Goal: Transaction & Acquisition: Subscribe to service/newsletter

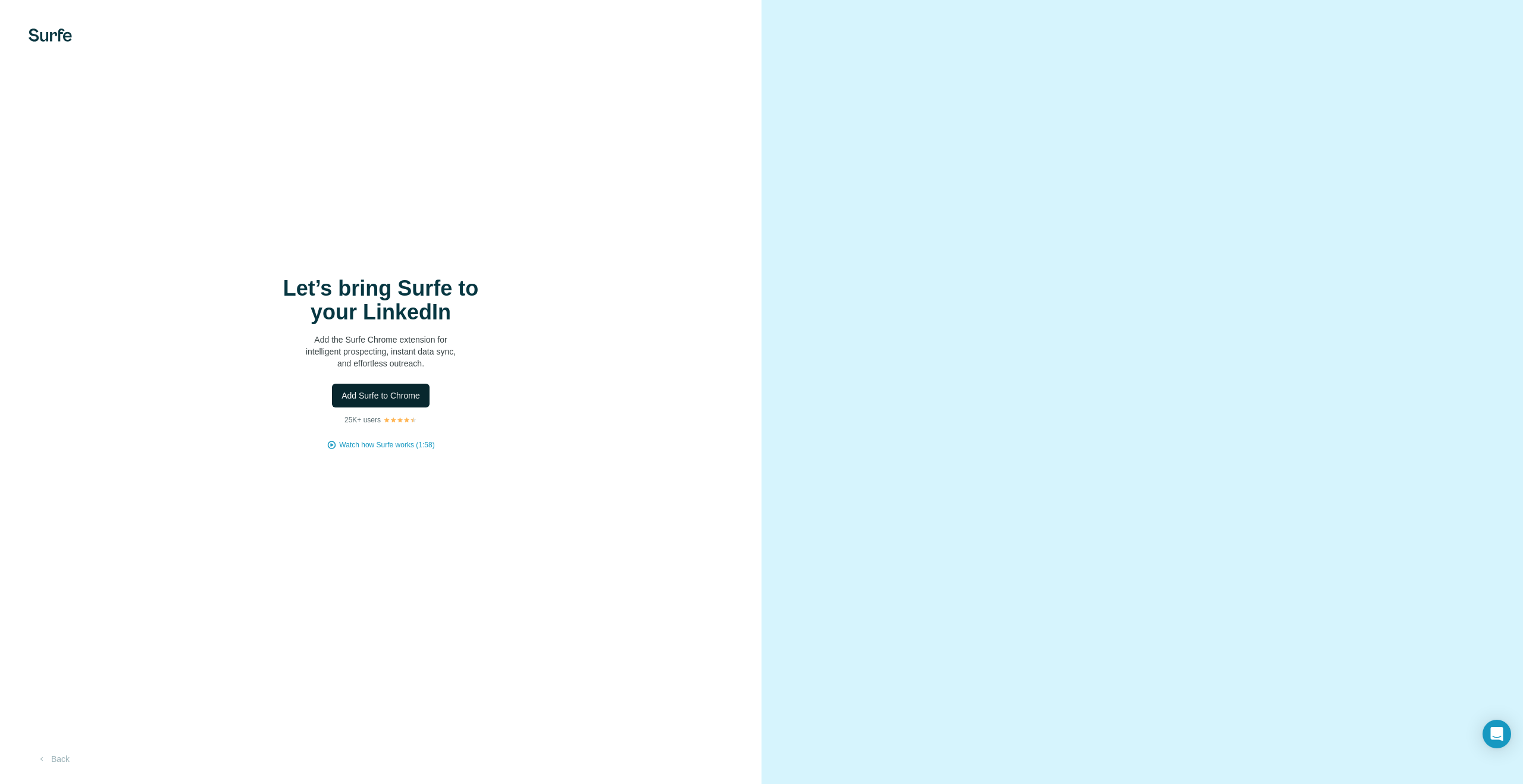
click at [403, 394] on span "Add Surfe to Chrome" at bounding box center [381, 395] width 78 height 12
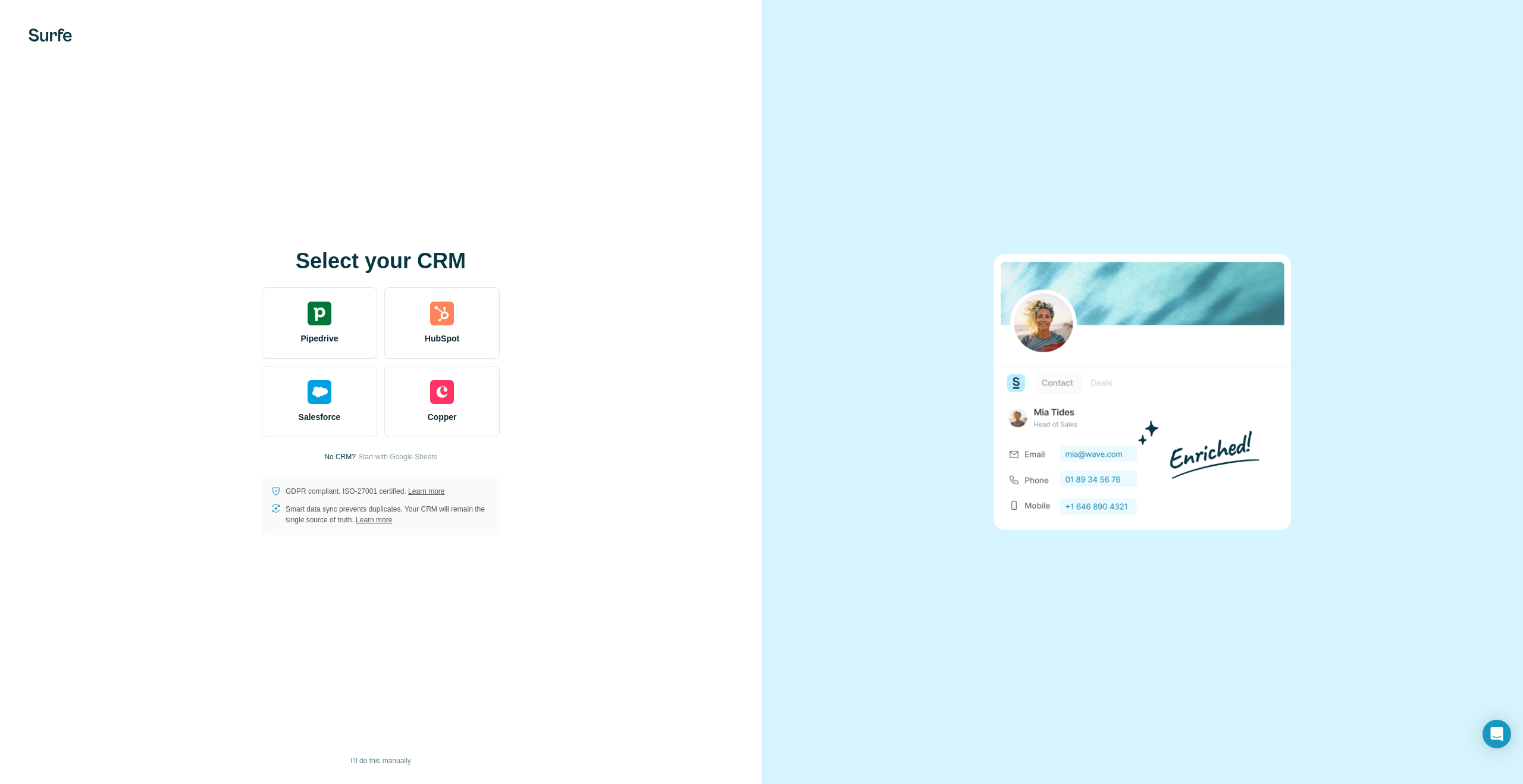
click at [613, 390] on div "Select your CRM Pipedrive HubSpot Salesforce Copper No CRM? Start with Google S…" at bounding box center [381, 392] width 714 height 286
click at [380, 456] on span "Start with Google Sheets" at bounding box center [398, 456] width 79 height 10
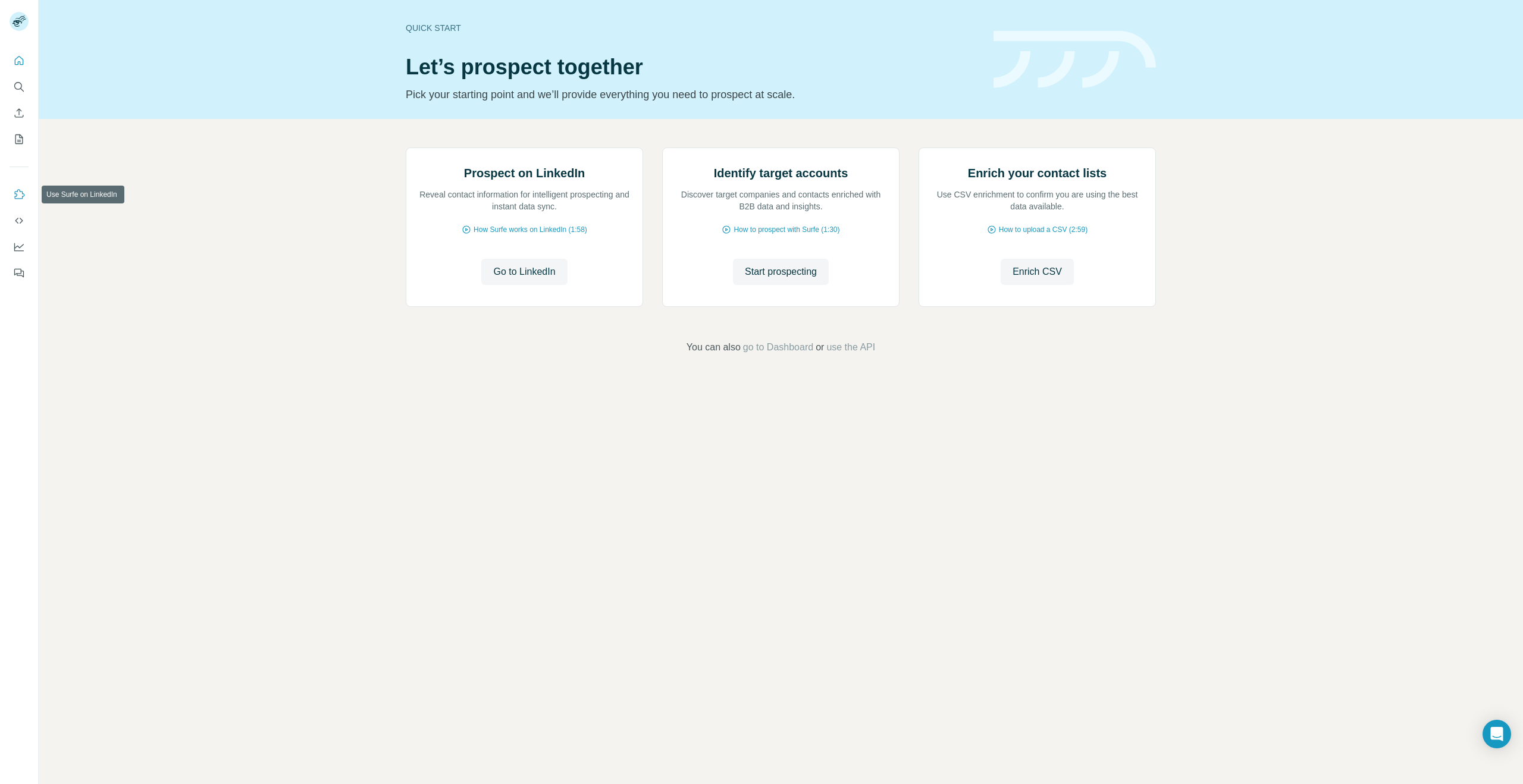
click at [19, 191] on icon "Use Surfe on LinkedIn" at bounding box center [19, 194] width 10 height 10
